Goal: Communication & Community: Answer question/provide support

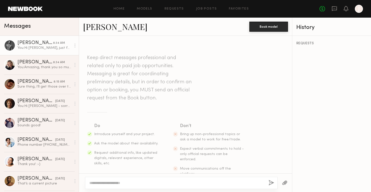
scroll to position [205, 0]
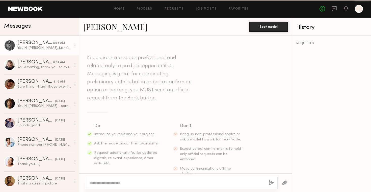
scroll to position [167, 0]
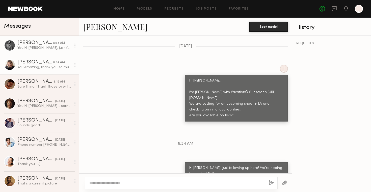
click at [47, 55] on link "[PERSON_NAME] 8:34 AM You: Amazing, thank you so much! I'll share with our team…" at bounding box center [39, 64] width 79 height 19
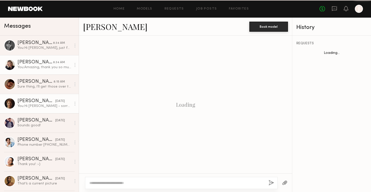
scroll to position [723, 0]
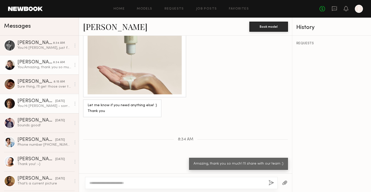
click at [38, 97] on link "Nicholas S. 02/11/2025 You: Hi Nicholas - sorry for the late response but we fi…" at bounding box center [39, 103] width 79 height 19
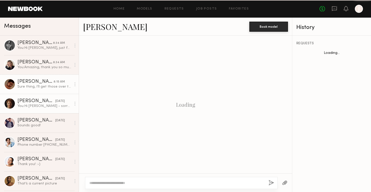
scroll to position [425, 0]
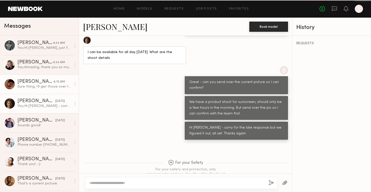
click at [37, 88] on div "Sure thing, I’ll get those over to you!" at bounding box center [44, 86] width 54 height 5
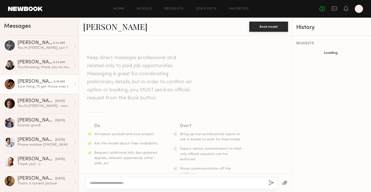
scroll to position [238, 0]
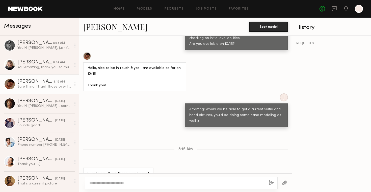
click at [139, 188] on div at bounding box center [181, 183] width 192 height 12
click at [139, 185] on textarea at bounding box center [176, 183] width 175 height 5
type textarea "**********"
click at [271, 183] on button "button" at bounding box center [271, 183] width 6 height 6
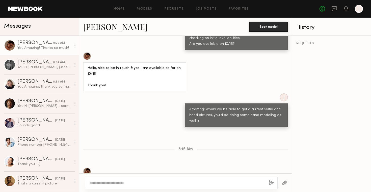
scroll to position [301, 0]
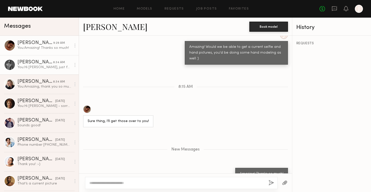
click at [44, 67] on div "You: Hi Mark, just following up here! We're hoping to lock by EOW" at bounding box center [44, 67] width 54 height 5
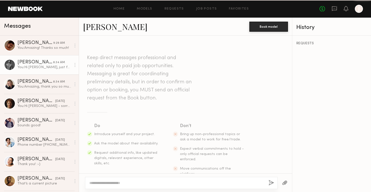
scroll to position [167, 0]
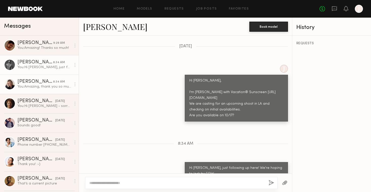
click at [45, 88] on div "You: Amazing, thank you so much! I'll share with our team :)" at bounding box center [44, 86] width 54 height 5
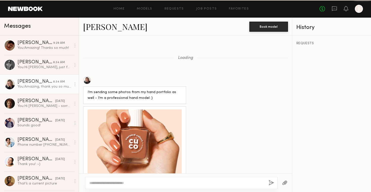
scroll to position [723, 0]
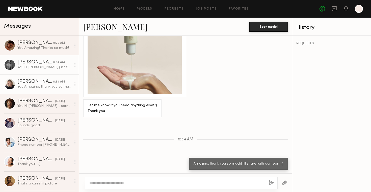
click at [52, 64] on div "[PERSON_NAME]" at bounding box center [35, 62] width 36 height 5
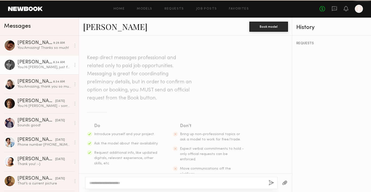
scroll to position [167, 0]
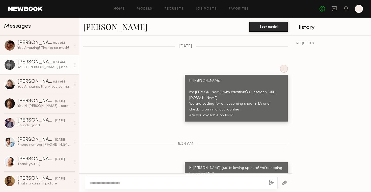
click at [100, 27] on link "[PERSON_NAME]" at bounding box center [115, 26] width 64 height 11
click at [102, 27] on link "[PERSON_NAME]" at bounding box center [115, 26] width 64 height 11
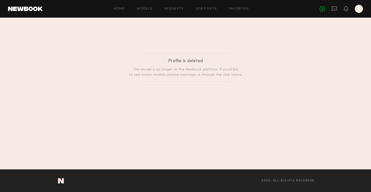
click at [142, 12] on div "Home Models Requests Job Posts Favorites Sign Out No fees up to $5,000 J" at bounding box center [203, 9] width 320 height 8
click at [148, 7] on div "Home Models Requests Job Posts Favorites Sign Out No fees up to $5,000 J" at bounding box center [203, 9] width 320 height 8
click at [147, 8] on link "Models" at bounding box center [144, 8] width 15 height 3
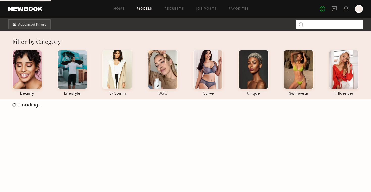
click at [324, 25] on input at bounding box center [329, 25] width 67 height 10
type input "*"
type input "****"
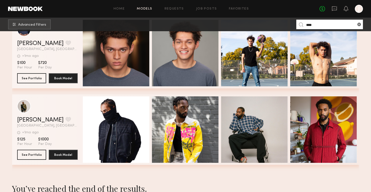
scroll to position [1308, 0]
